Goal: Book appointment/travel/reservation

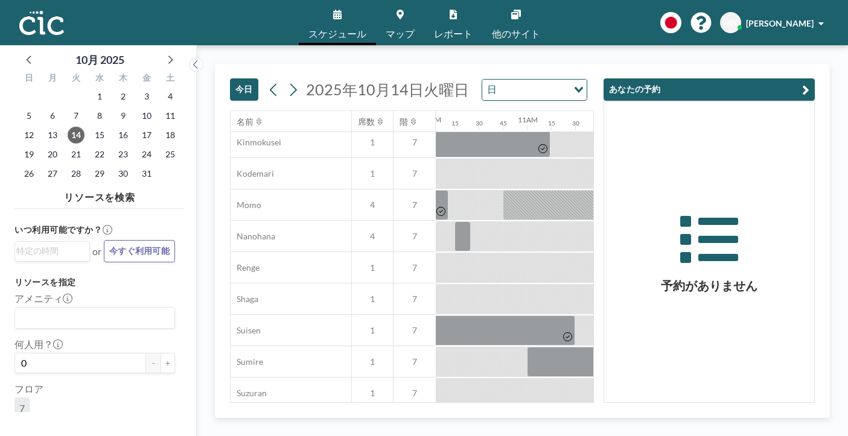
scroll to position [596, 971]
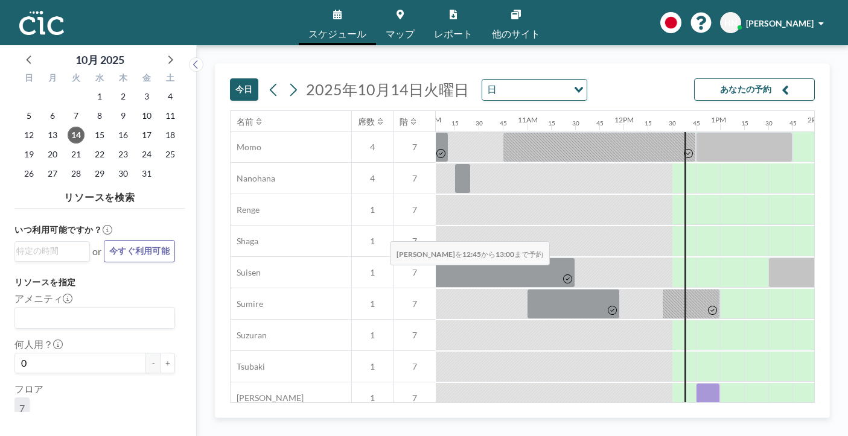
drag, startPoint x: 395, startPoint y: 219, endPoint x: 386, endPoint y: 213, distance: 10.9
click at [696, 383] on div at bounding box center [708, 398] width 24 height 30
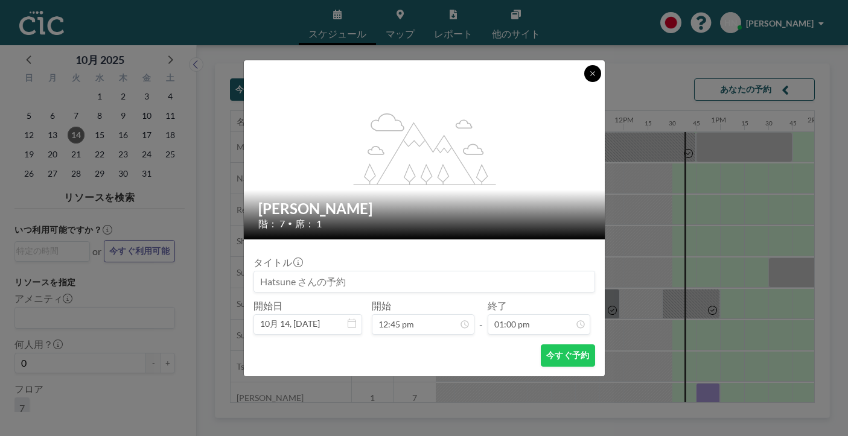
click at [584, 82] on button at bounding box center [592, 73] width 17 height 17
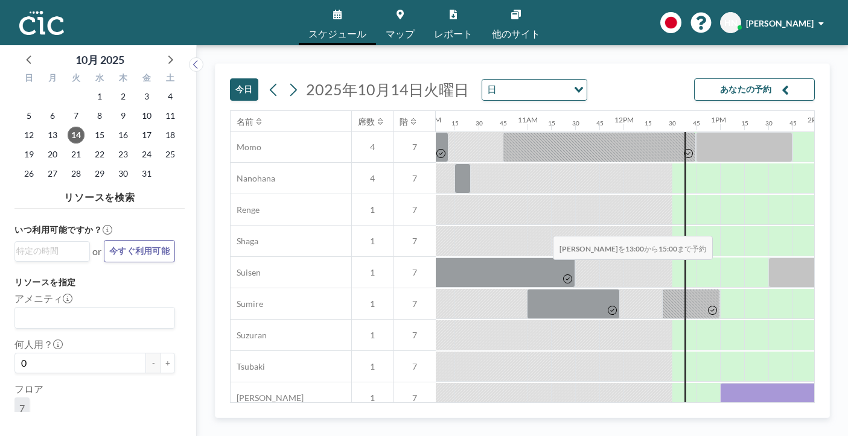
drag, startPoint x: 410, startPoint y: 218, endPoint x: 549, endPoint y: 208, distance: 139.2
click at [720, 383] on div at bounding box center [816, 398] width 193 height 30
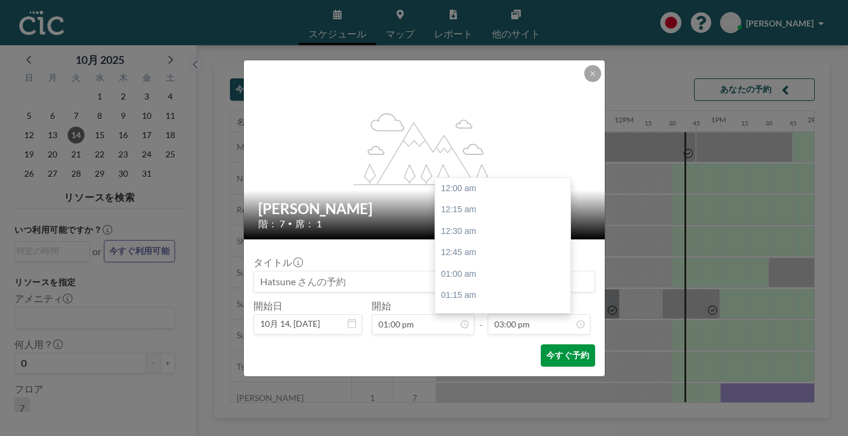
scroll to position [1156, 0]
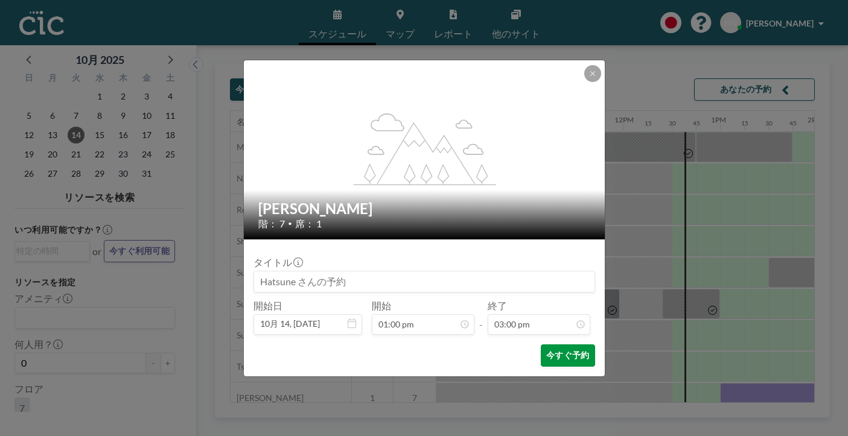
click at [541, 345] on button "今すぐ予約" at bounding box center [568, 356] width 54 height 22
